Goal: Task Accomplishment & Management: Use online tool/utility

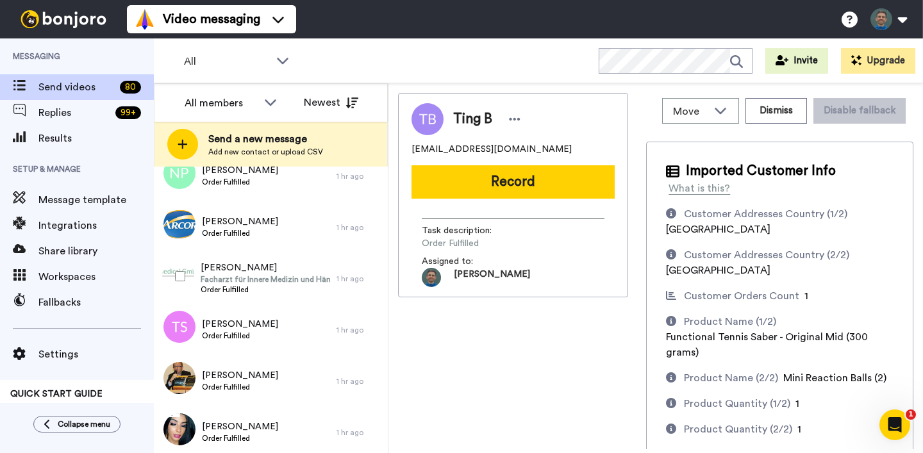
scroll to position [55, 0]
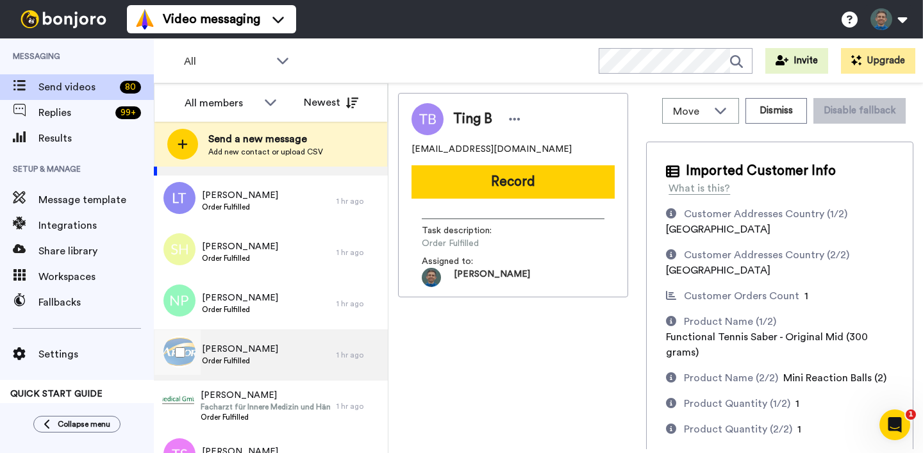
click at [288, 347] on div "[PERSON_NAME] Order Fulfilled" at bounding box center [245, 354] width 183 height 51
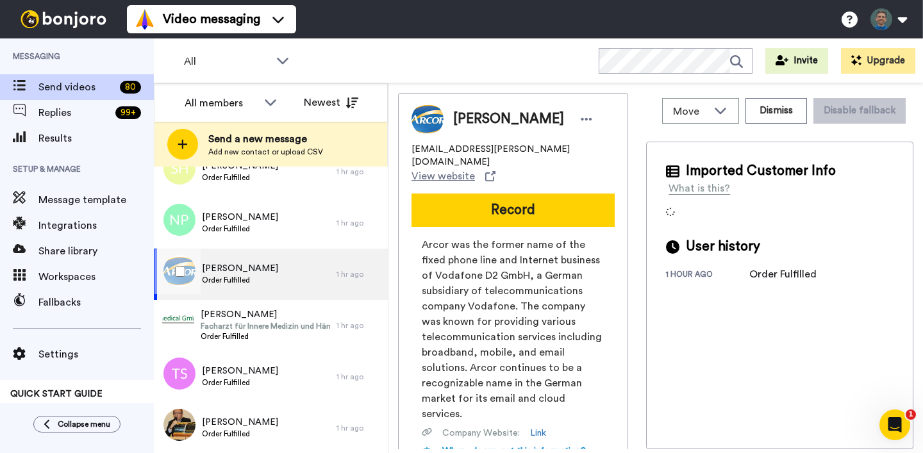
scroll to position [139, 0]
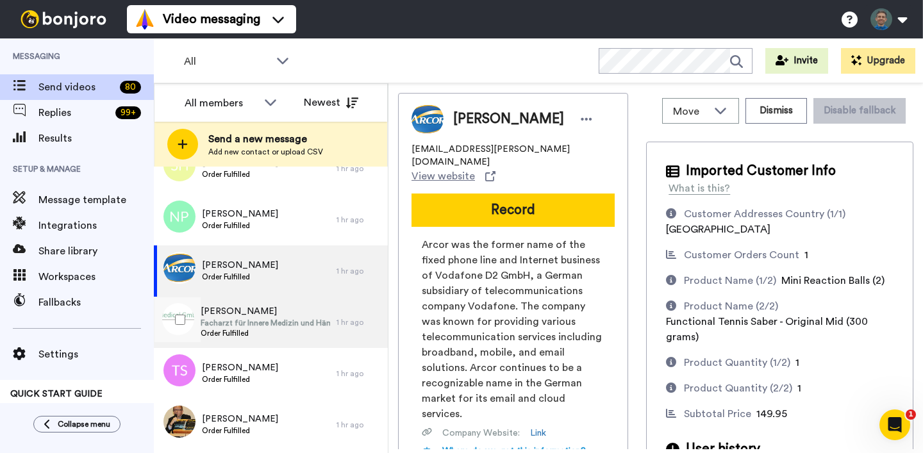
click at [281, 313] on span "[PERSON_NAME]" at bounding box center [265, 311] width 129 height 13
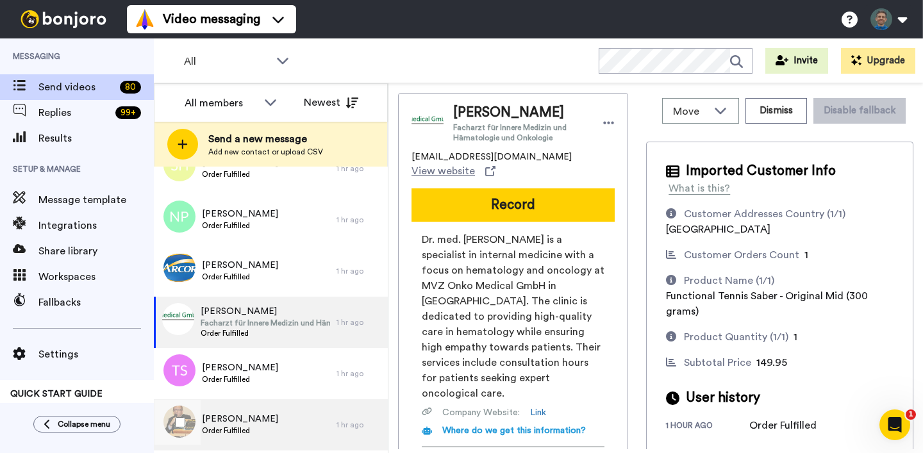
click at [291, 419] on div "[PERSON_NAME] Order Fulfilled" at bounding box center [245, 424] width 183 height 51
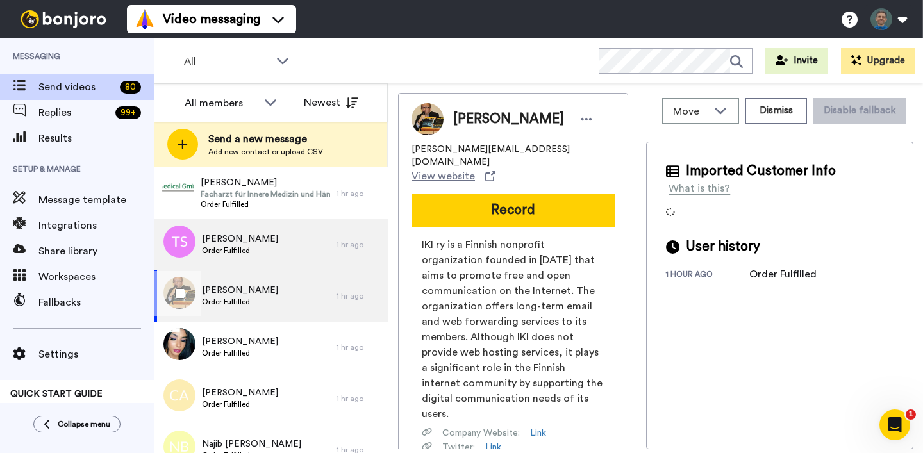
scroll to position [274, 0]
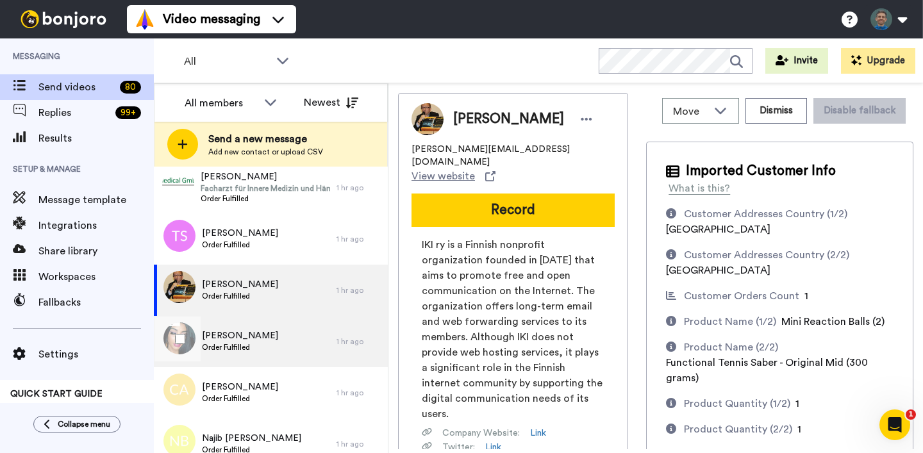
click at [287, 347] on div "[PERSON_NAME] Order Fulfilled" at bounding box center [245, 341] width 183 height 51
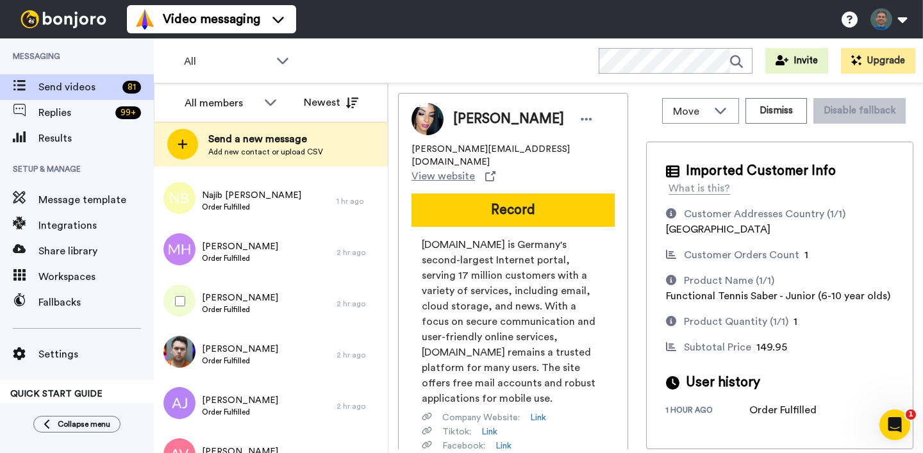
scroll to position [525, 0]
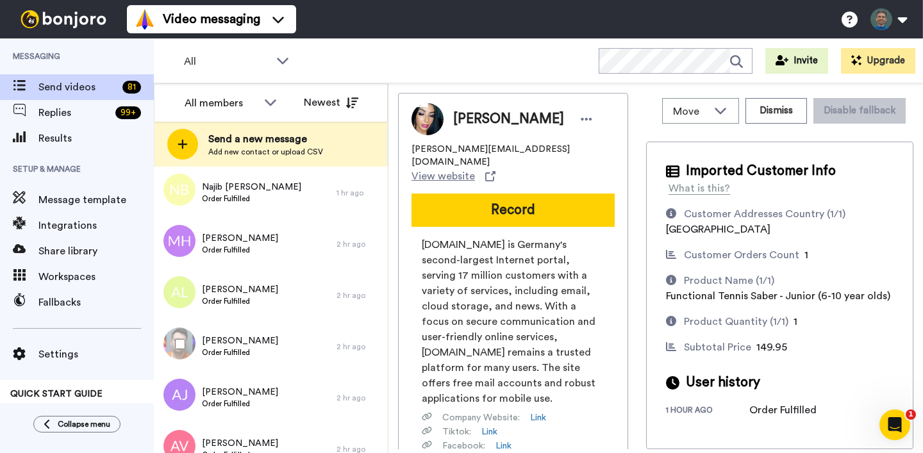
click at [287, 347] on div "[PERSON_NAME] Order Fulfilled" at bounding box center [245, 346] width 183 height 51
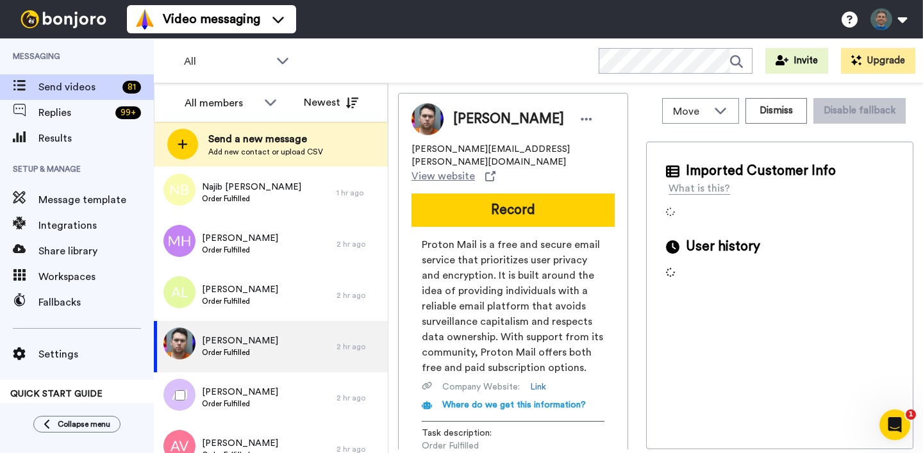
scroll to position [607, 0]
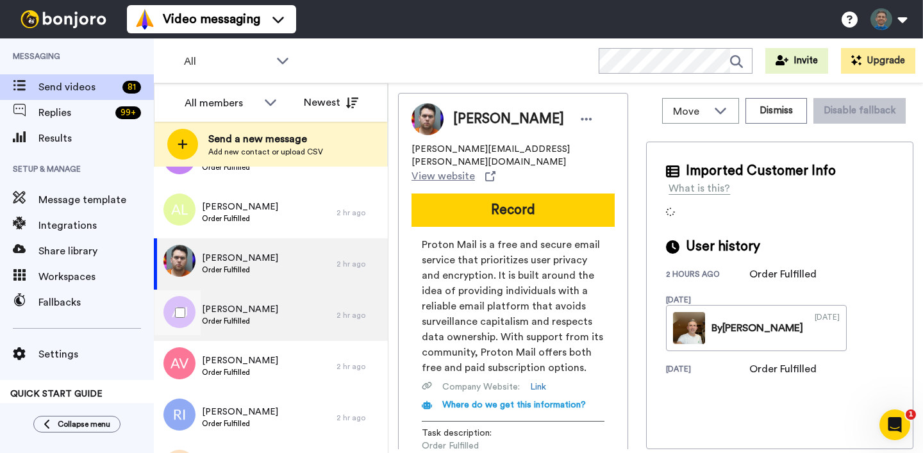
click at [292, 324] on div "[PERSON_NAME] Order Fulfilled" at bounding box center [245, 315] width 183 height 51
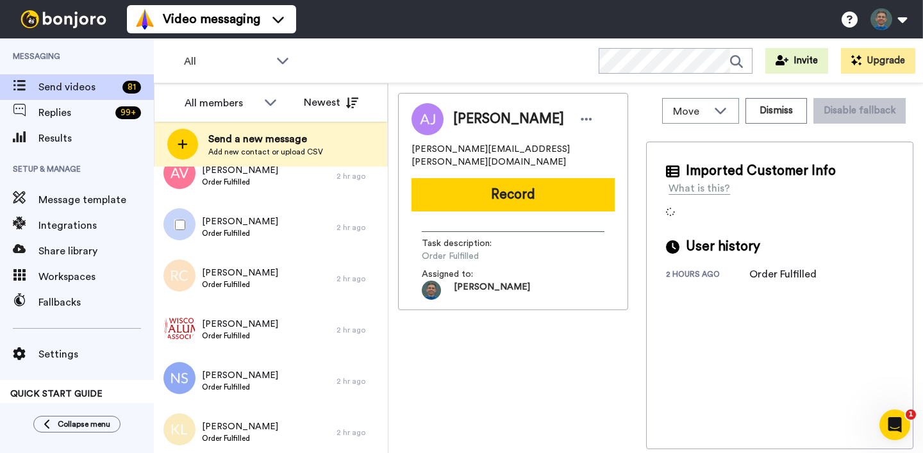
scroll to position [799, 0]
click at [292, 324] on div "[PERSON_NAME] Order Fulfilled" at bounding box center [245, 328] width 183 height 51
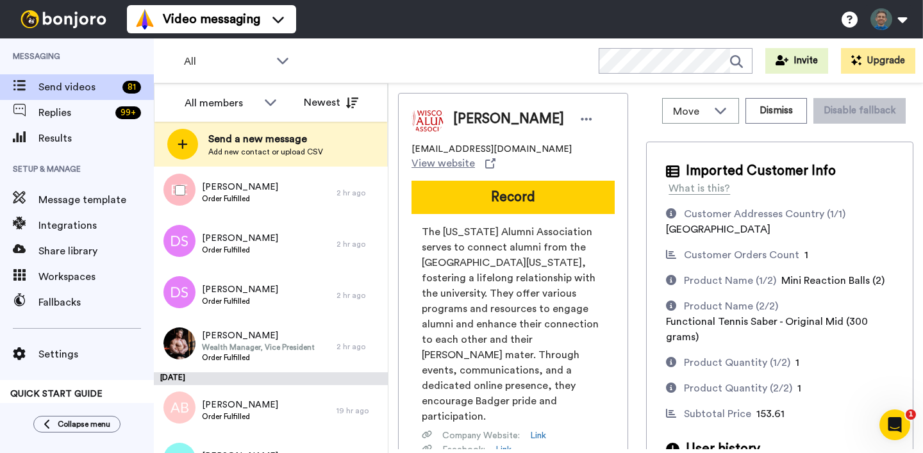
scroll to position [1193, 0]
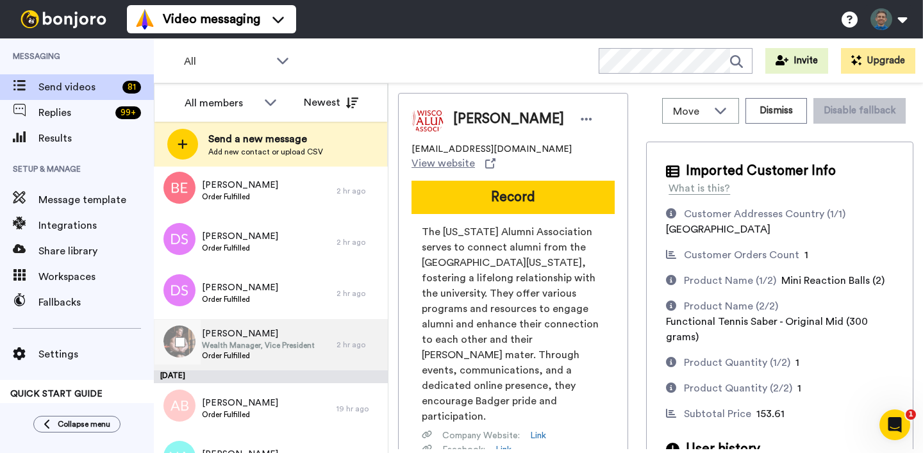
click at [278, 335] on span "[PERSON_NAME]" at bounding box center [258, 333] width 113 height 13
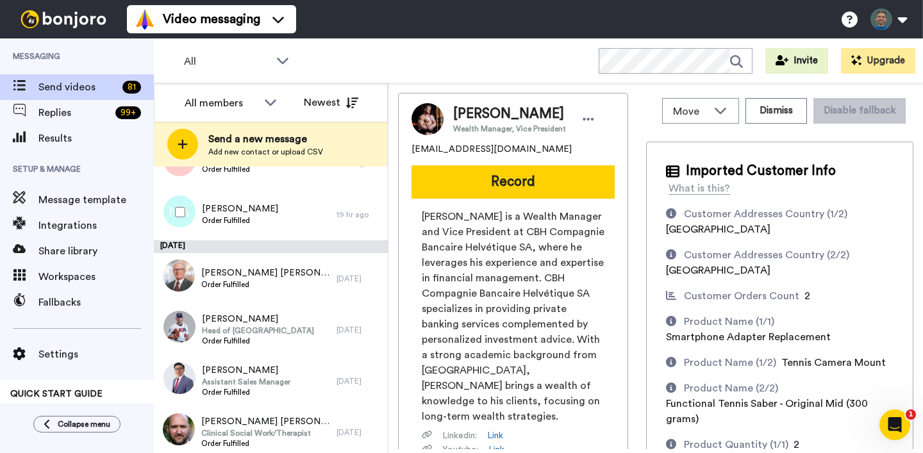
scroll to position [1440, 0]
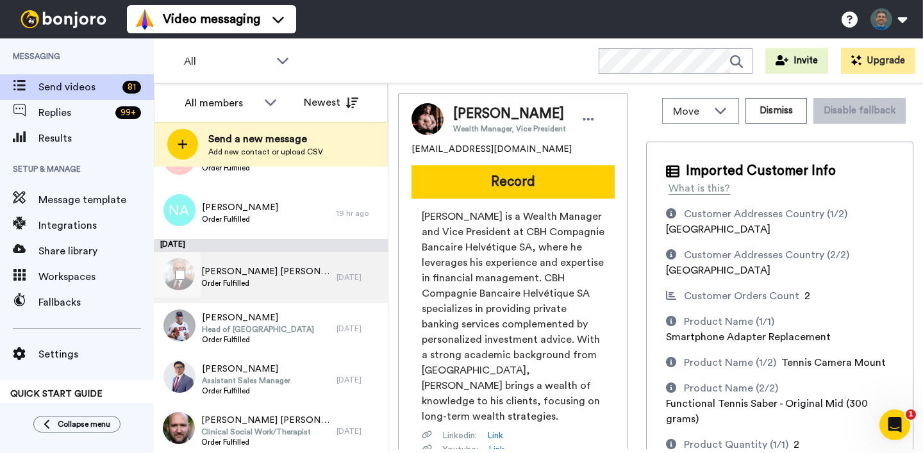
click at [295, 270] on div "[PERSON_NAME] [PERSON_NAME] Order Fulfilled" at bounding box center [245, 277] width 183 height 51
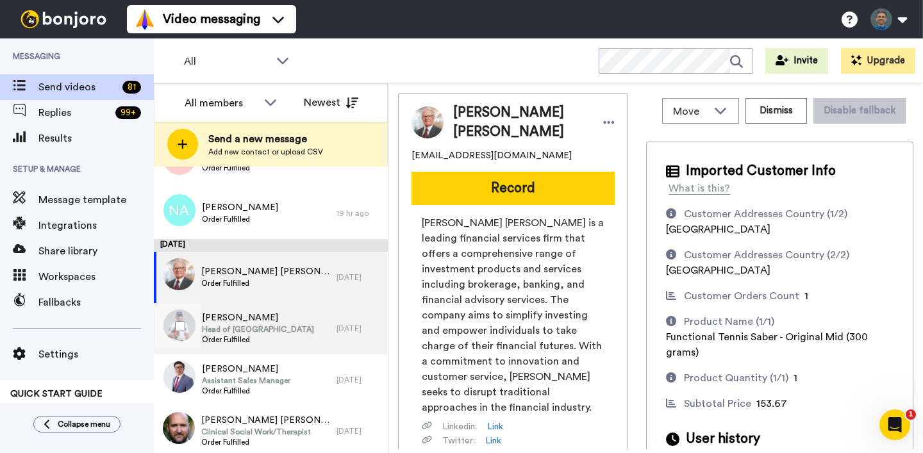
click at [292, 329] on div "Wyatt Crowell Head of North America Order Fulfilled" at bounding box center [245, 328] width 183 height 51
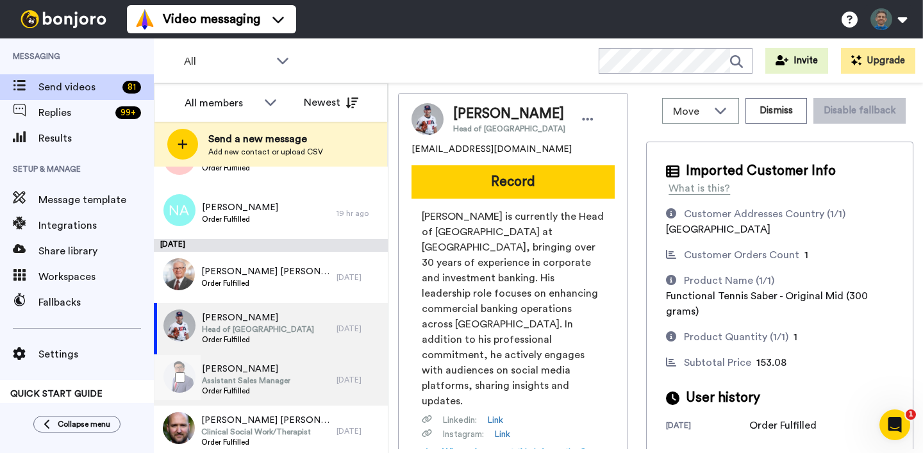
click at [291, 373] on div "Jerald Ken Cabais Assistant Sales Manager Order Fulfilled" at bounding box center [245, 379] width 183 height 51
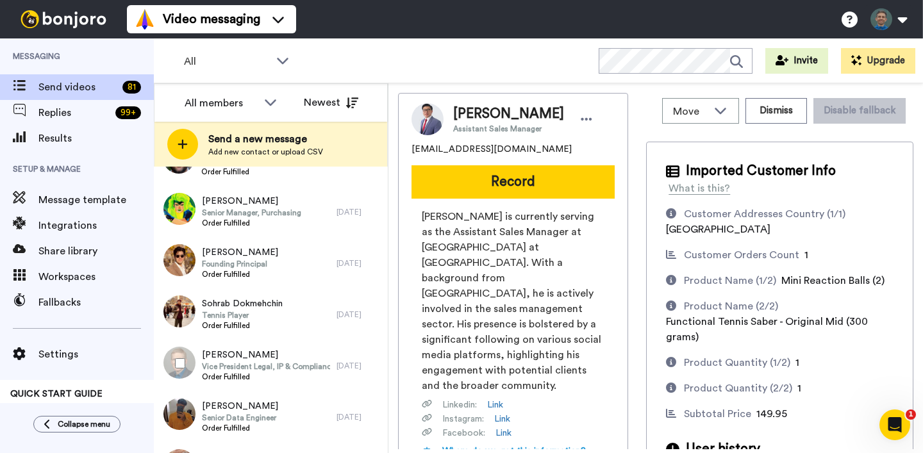
scroll to position [1711, 0]
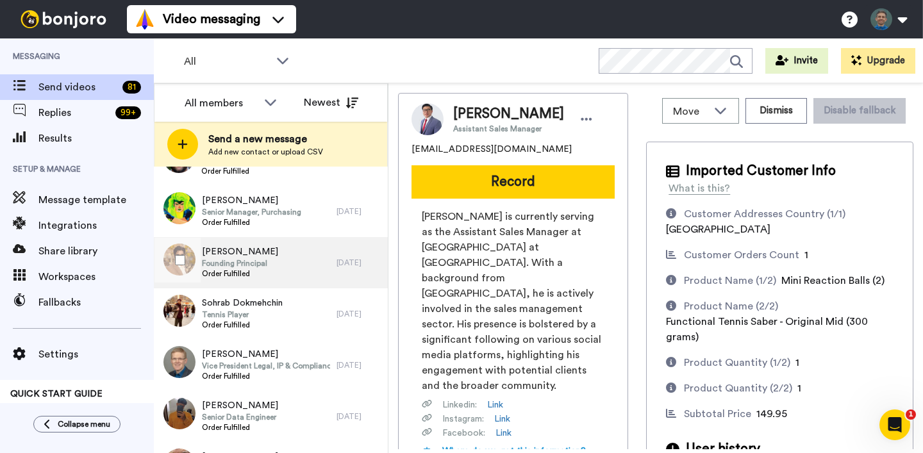
click at [307, 268] on div "Neiv Schwartz Founding Principal Order Fulfilled" at bounding box center [245, 262] width 183 height 51
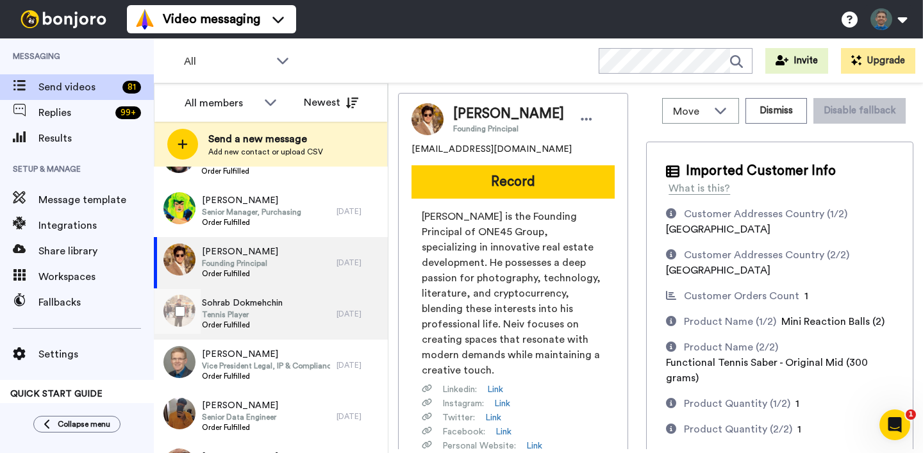
click at [304, 316] on div "Sohrab Dokmehchin Tennis Player Order Fulfilled" at bounding box center [245, 313] width 183 height 51
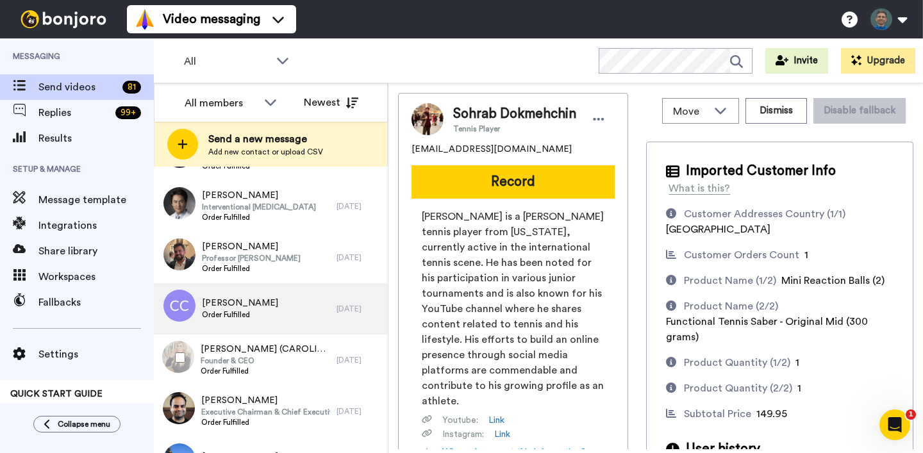
scroll to position [2332, 0]
click at [310, 365] on span "Order Fulfilled" at bounding box center [265, 370] width 129 height 10
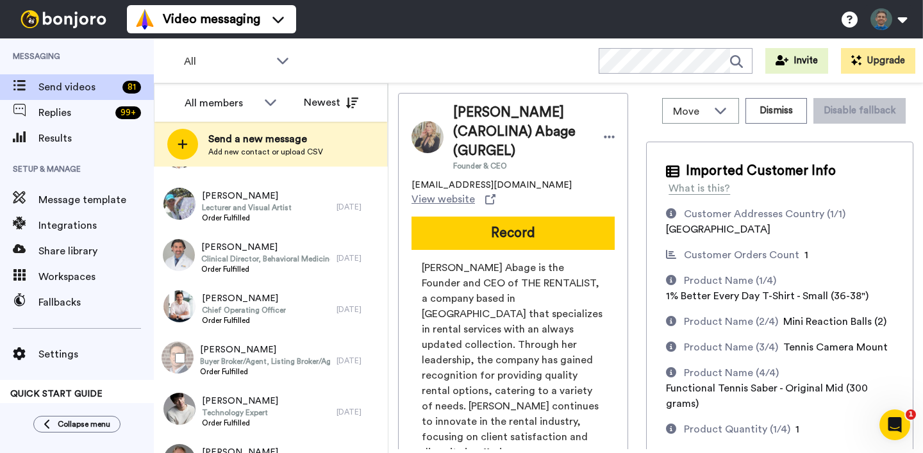
scroll to position [2690, 0]
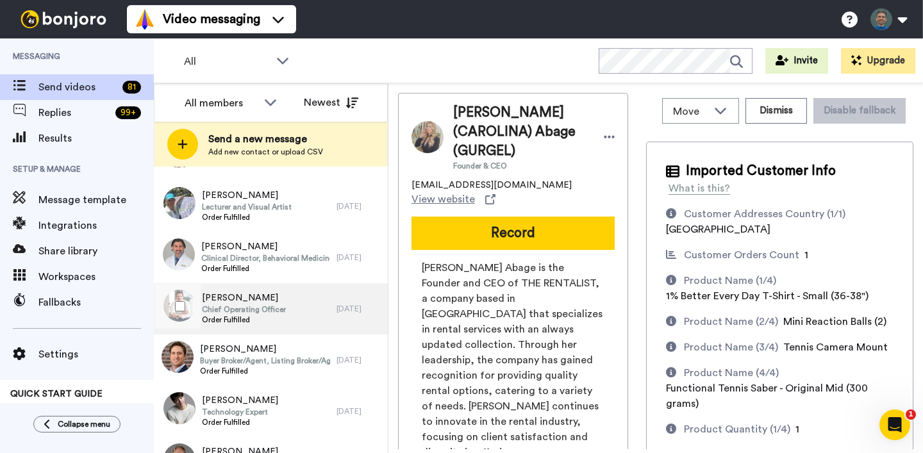
click at [316, 313] on div "Tobias Konrad Chief Operating Officer Order Fulfilled" at bounding box center [245, 308] width 183 height 51
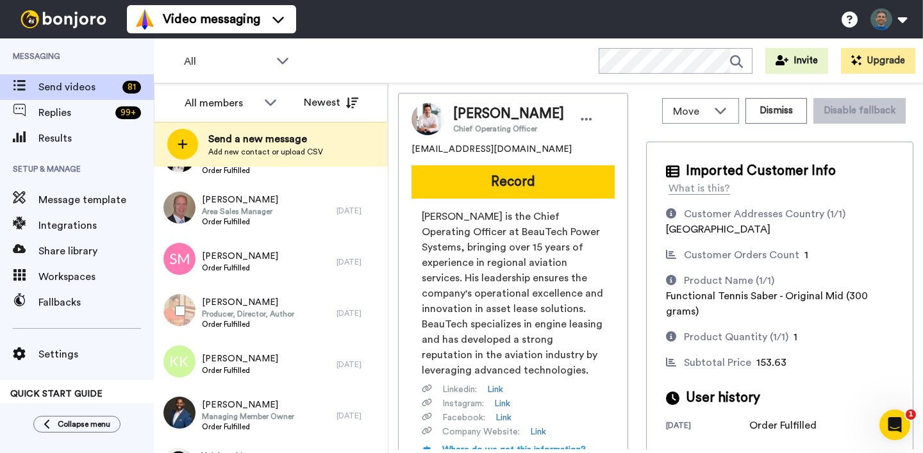
scroll to position [2994, 0]
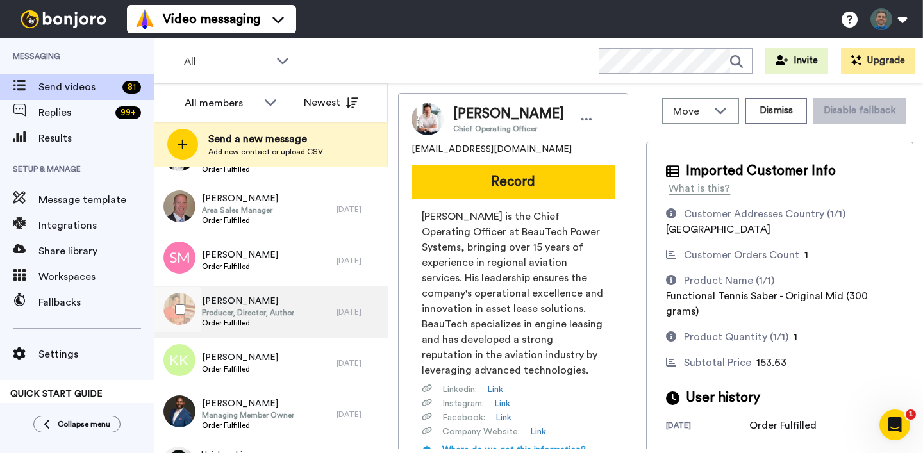
click at [320, 309] on div "Rocky Lang Producer, Director, Author Order Fulfilled" at bounding box center [245, 311] width 183 height 51
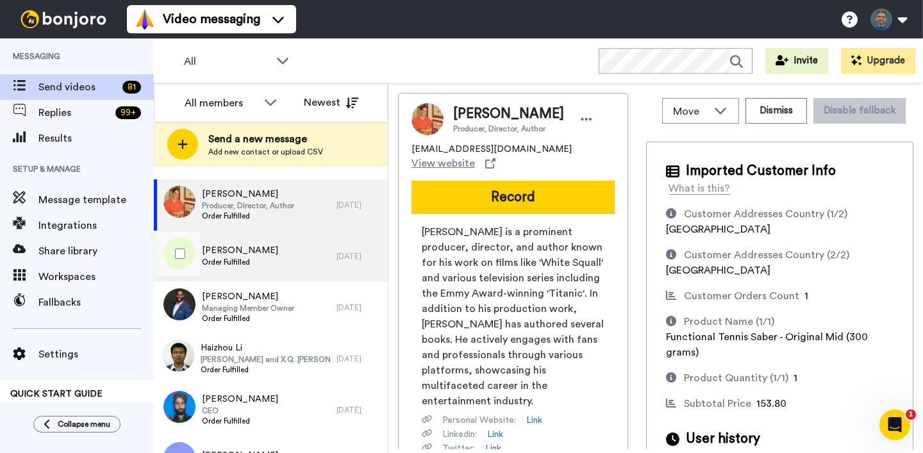
scroll to position [3103, 0]
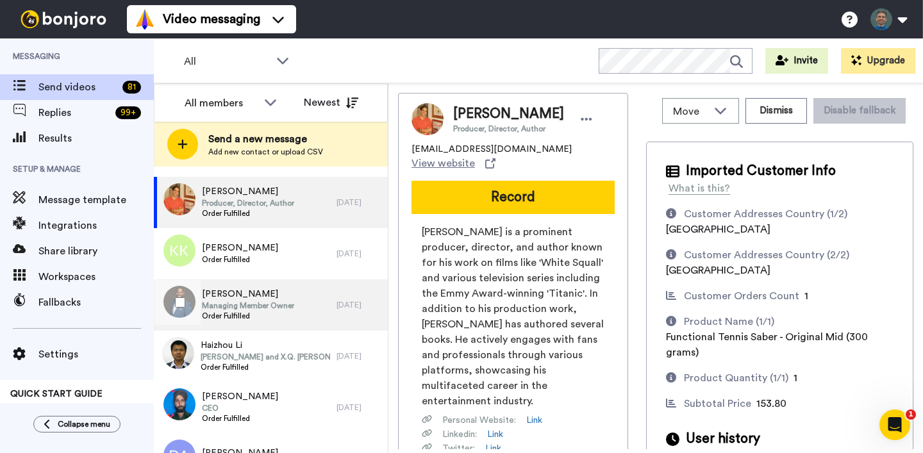
click at [322, 304] on div "Larry Gilmore Managing Member Owner Order Fulfilled" at bounding box center [245, 304] width 183 height 51
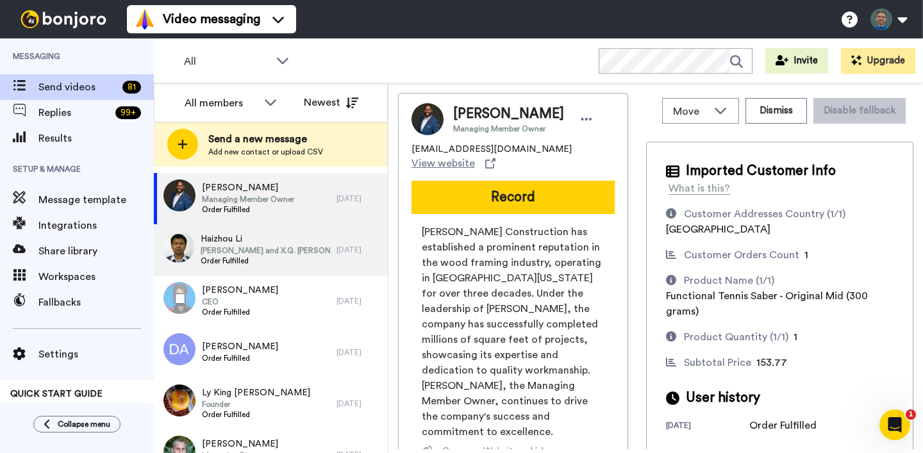
scroll to position [3210, 0]
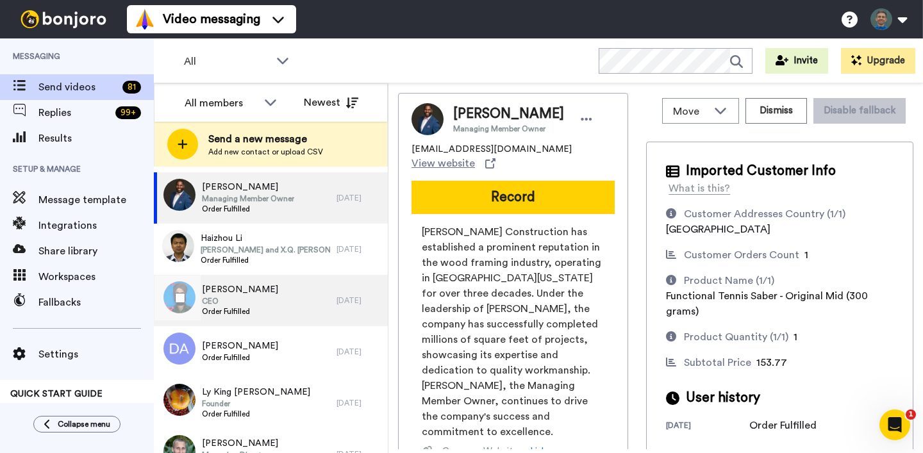
click at [322, 305] on div "Gurpreet S Manku CEO Order Fulfilled" at bounding box center [245, 300] width 183 height 51
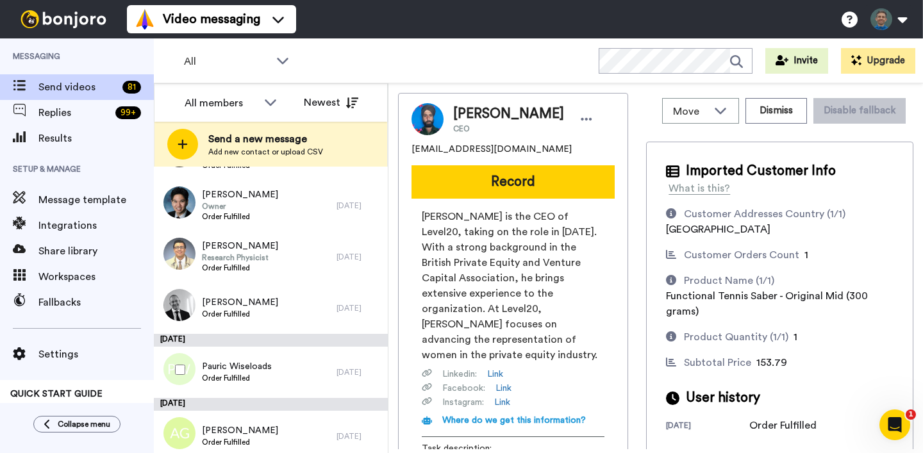
scroll to position [3942, 0]
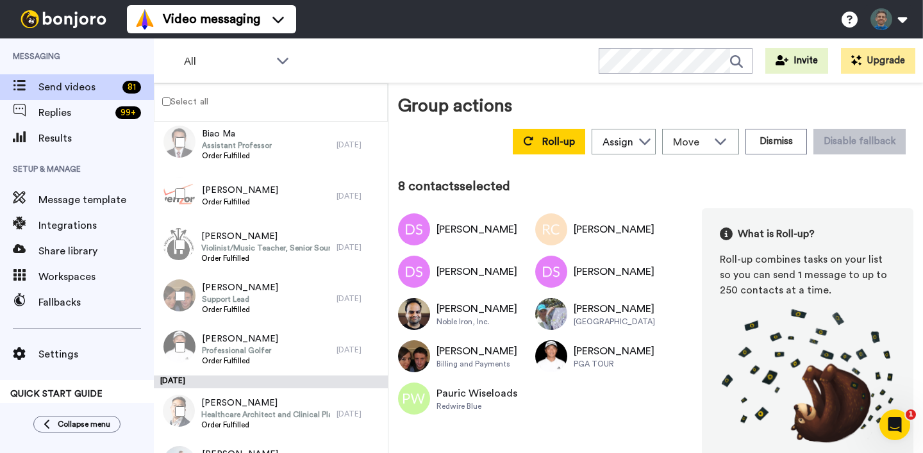
scroll to position [3744, 0]
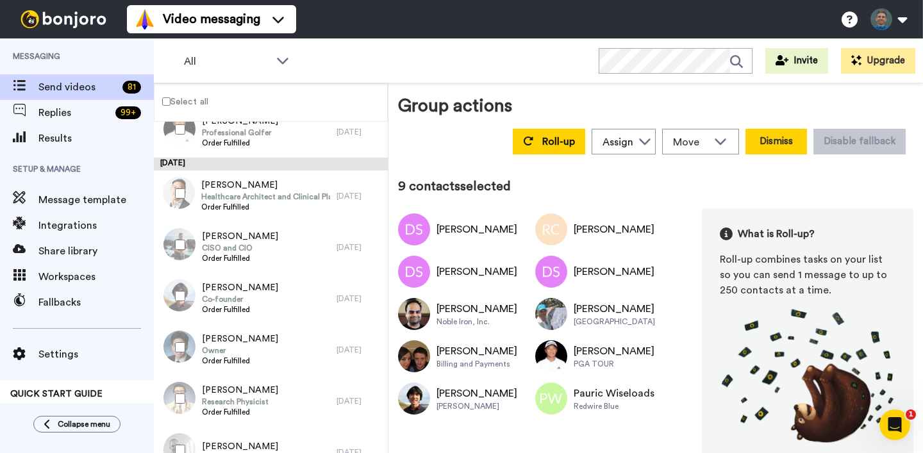
click at [778, 145] on button "Dismiss" at bounding box center [776, 142] width 62 height 26
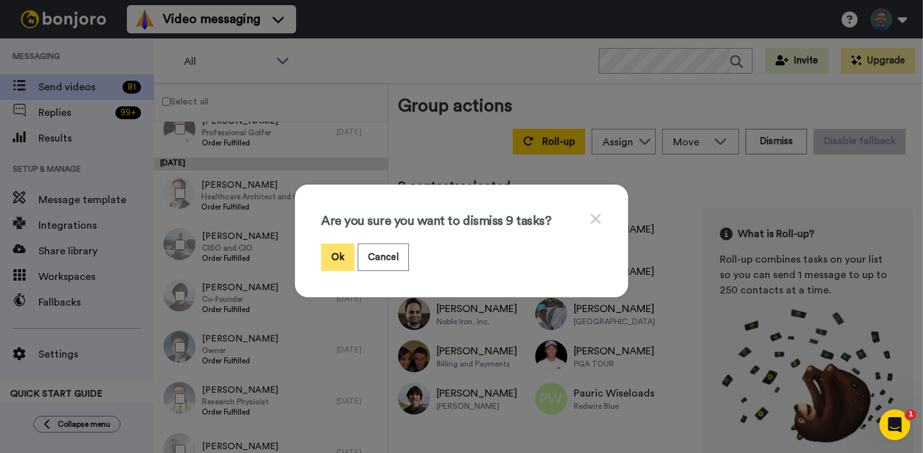
click at [343, 259] on button "Ok" at bounding box center [337, 257] width 33 height 28
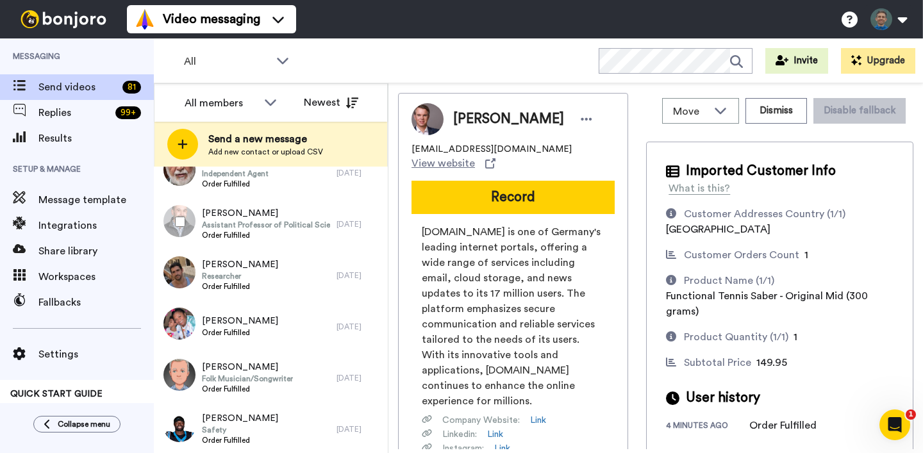
scroll to position [3248, 0]
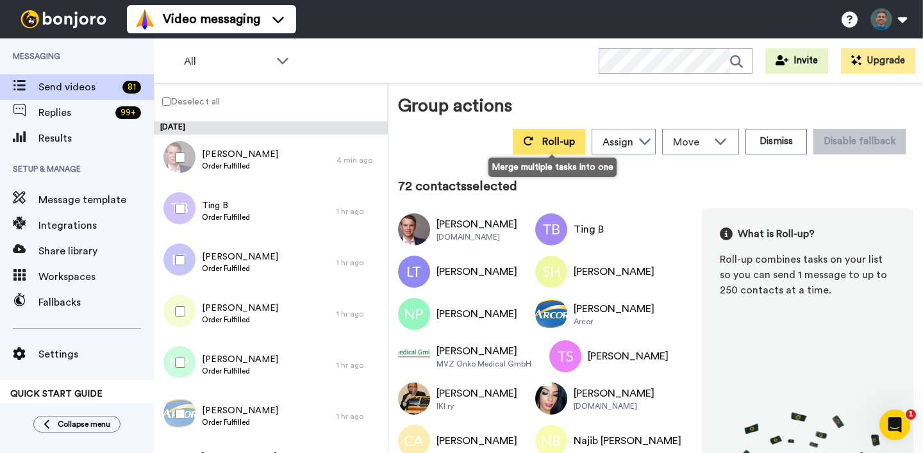
click at [565, 140] on span "Roll-up" at bounding box center [558, 141] width 33 height 10
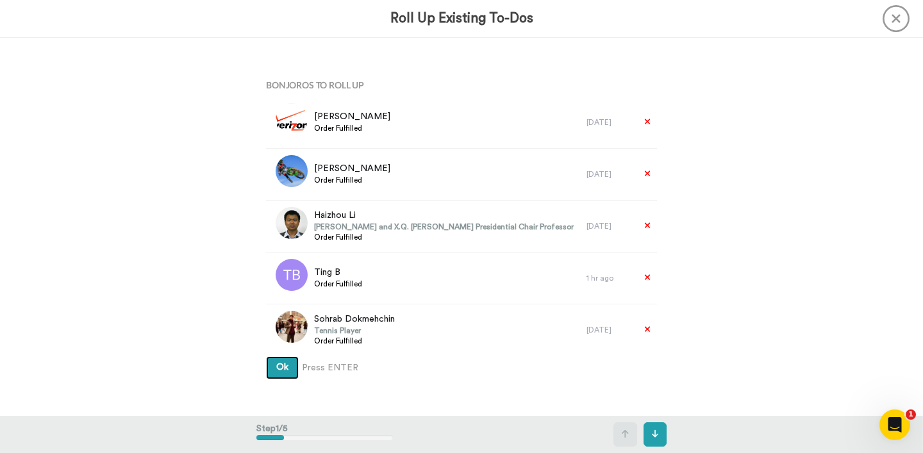
click at [286, 370] on span "Ok" at bounding box center [282, 367] width 12 height 9
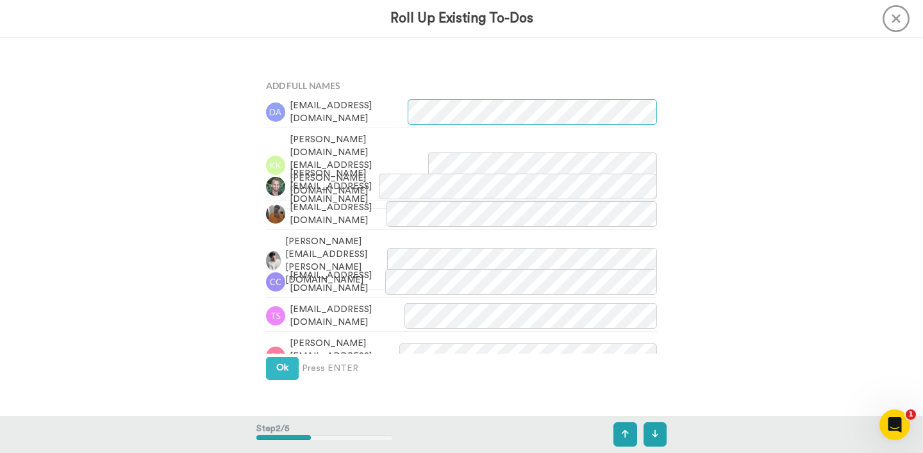
scroll to position [378, 0]
click at [280, 365] on span "Ok" at bounding box center [282, 367] width 12 height 9
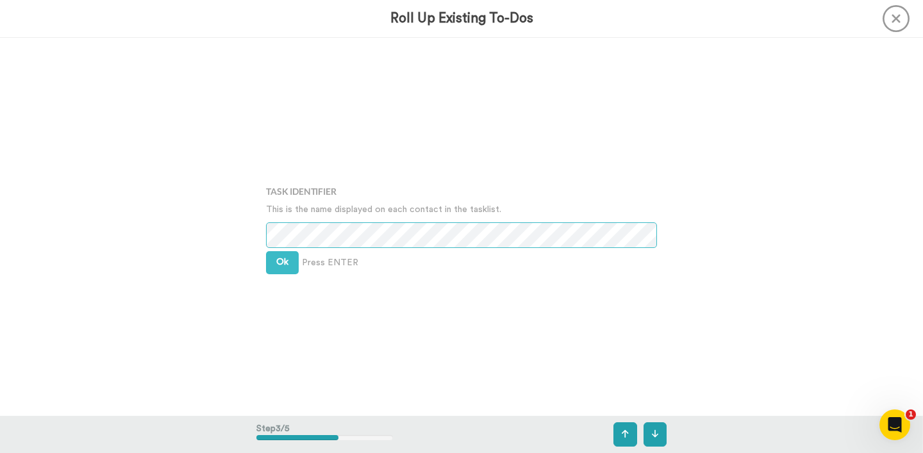
scroll to position [756, 0]
click at [280, 262] on span "Ok" at bounding box center [282, 261] width 12 height 9
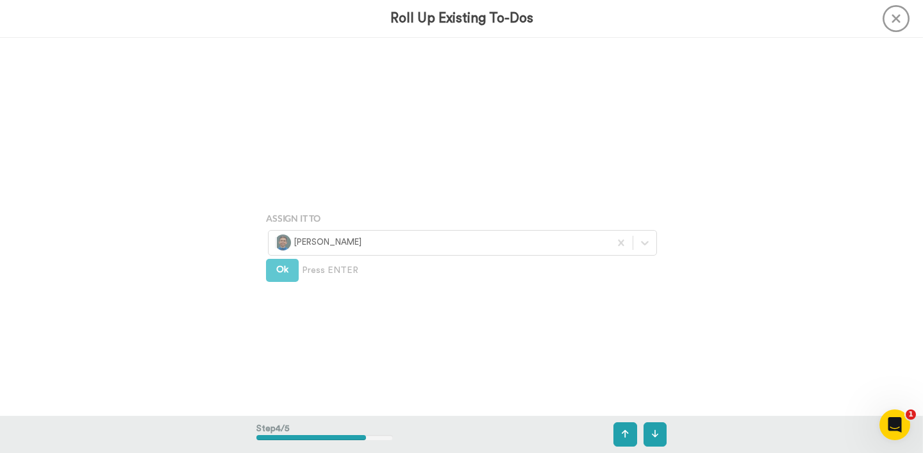
scroll to position [1134, 0]
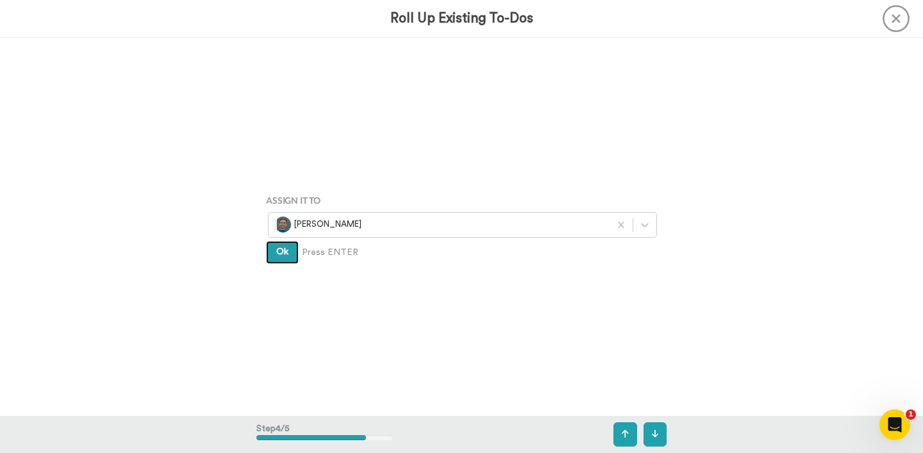
click at [281, 250] on span "Ok" at bounding box center [282, 251] width 12 height 9
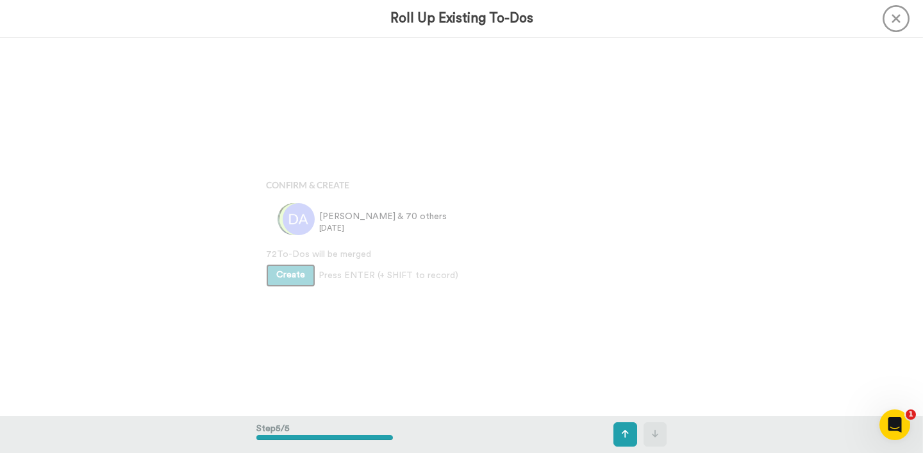
scroll to position [1512, 0]
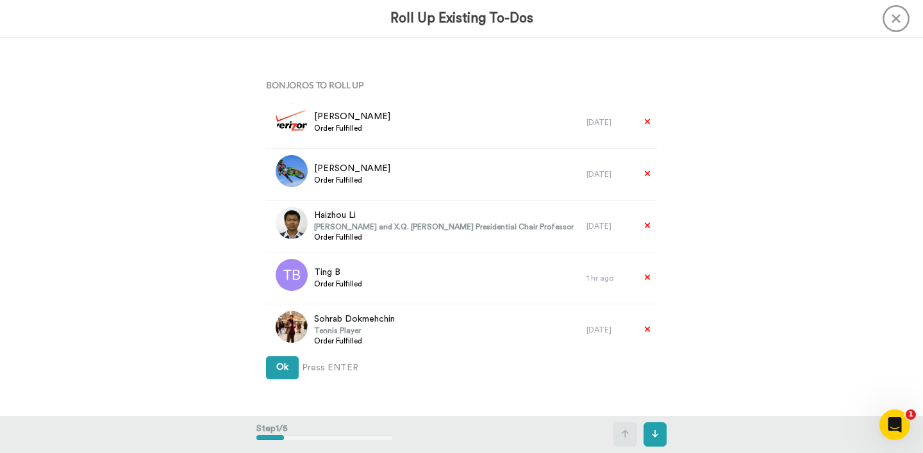
click at [278, 369] on span "Ok" at bounding box center [282, 367] width 12 height 9
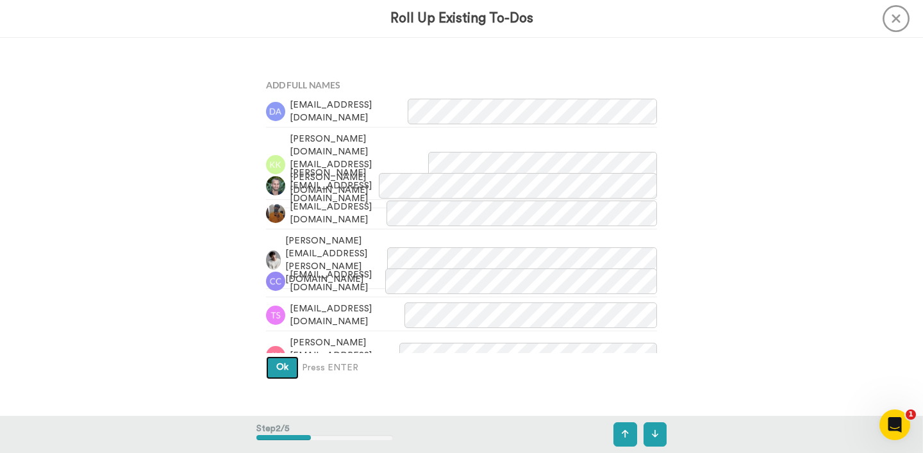
click at [286, 367] on span "Ok" at bounding box center [282, 367] width 12 height 9
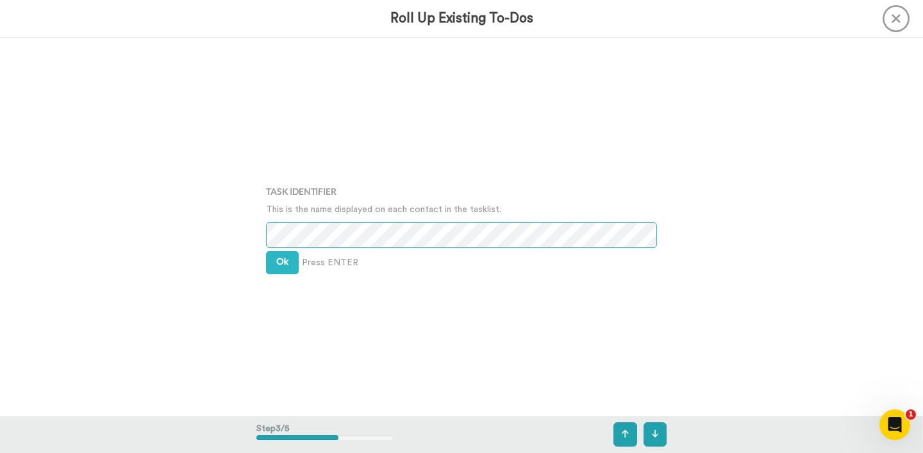
scroll to position [756, 0]
click at [270, 259] on button "Ok" at bounding box center [282, 262] width 33 height 23
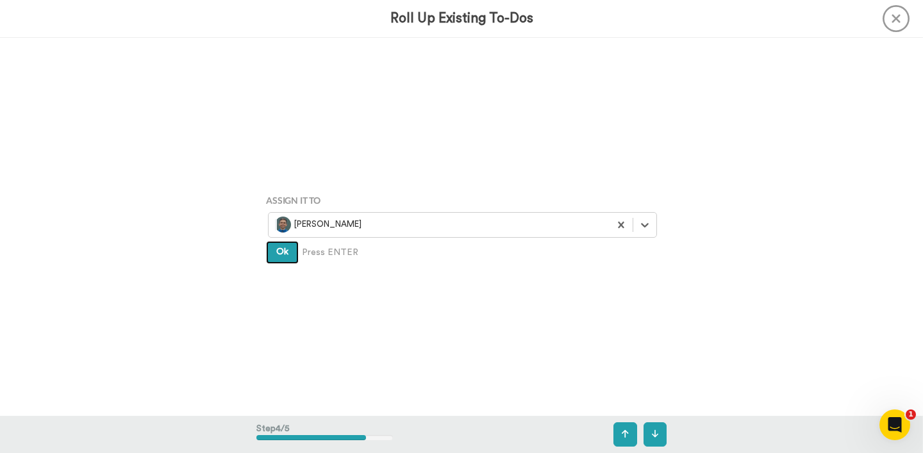
click at [279, 256] on span "Ok" at bounding box center [282, 251] width 12 height 9
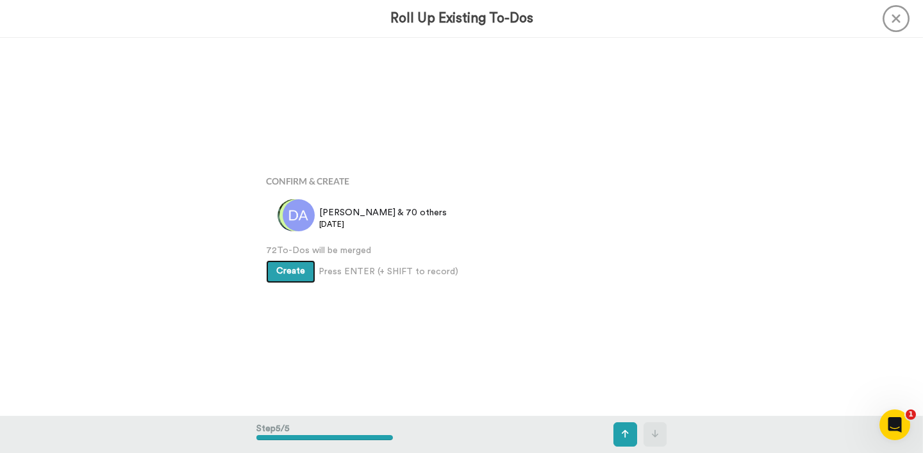
scroll to position [1512, 0]
click at [286, 272] on span "Create" at bounding box center [290, 271] width 29 height 9
